Goal: Transaction & Acquisition: Download file/media

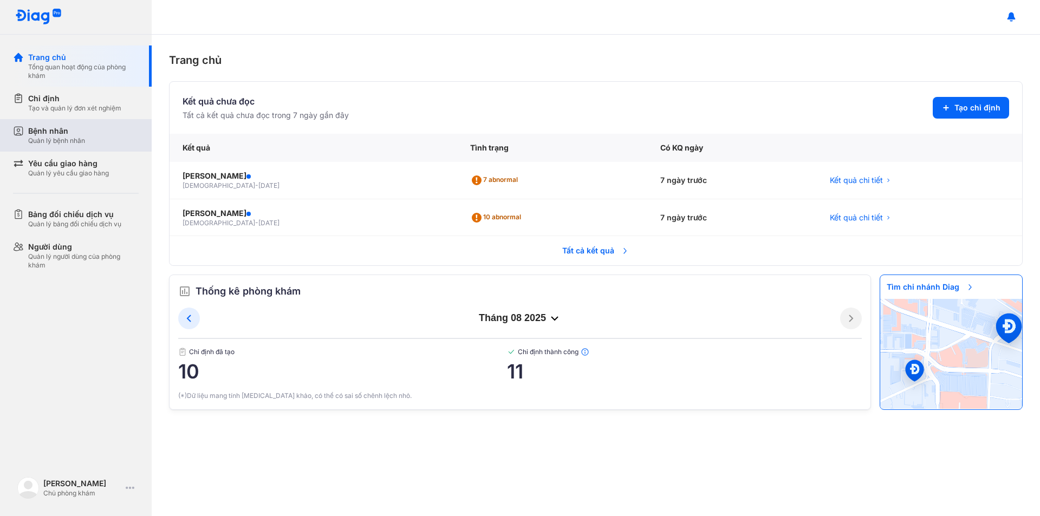
click at [81, 134] on div "Bệnh nhân" at bounding box center [56, 131] width 57 height 11
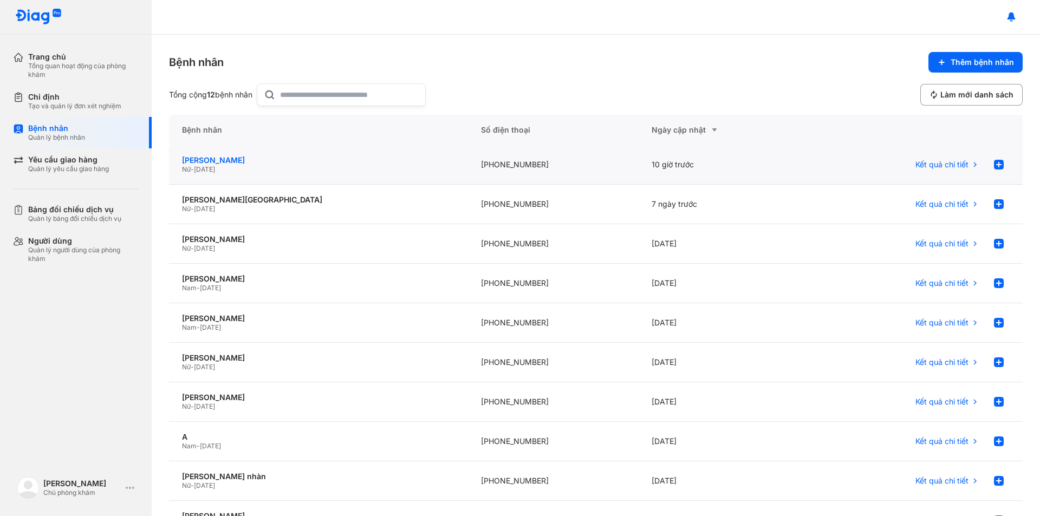
click at [230, 161] on div "[PERSON_NAME]" at bounding box center [318, 160] width 273 height 10
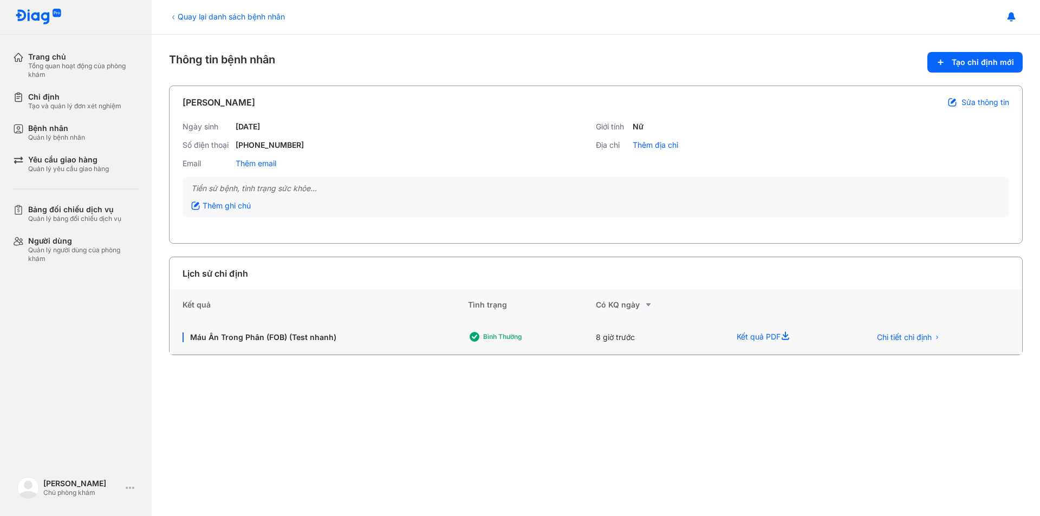
click at [767, 339] on div "Kết quả PDF" at bounding box center [790, 337] width 133 height 35
click at [260, 332] on div "Máu Ẩn Trong Phân (FOB) (Test nhanh)" at bounding box center [319, 337] width 299 height 35
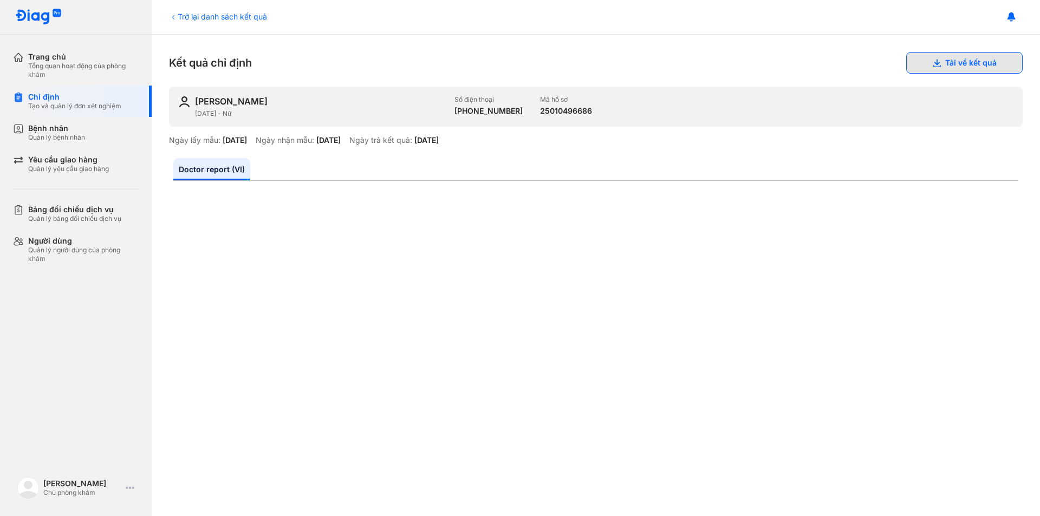
click at [952, 63] on button "Tải về kết quả" at bounding box center [964, 63] width 116 height 22
click at [953, 66] on button "Tải về kết quả" at bounding box center [964, 63] width 116 height 22
